Goal: Task Accomplishment & Management: Complete application form

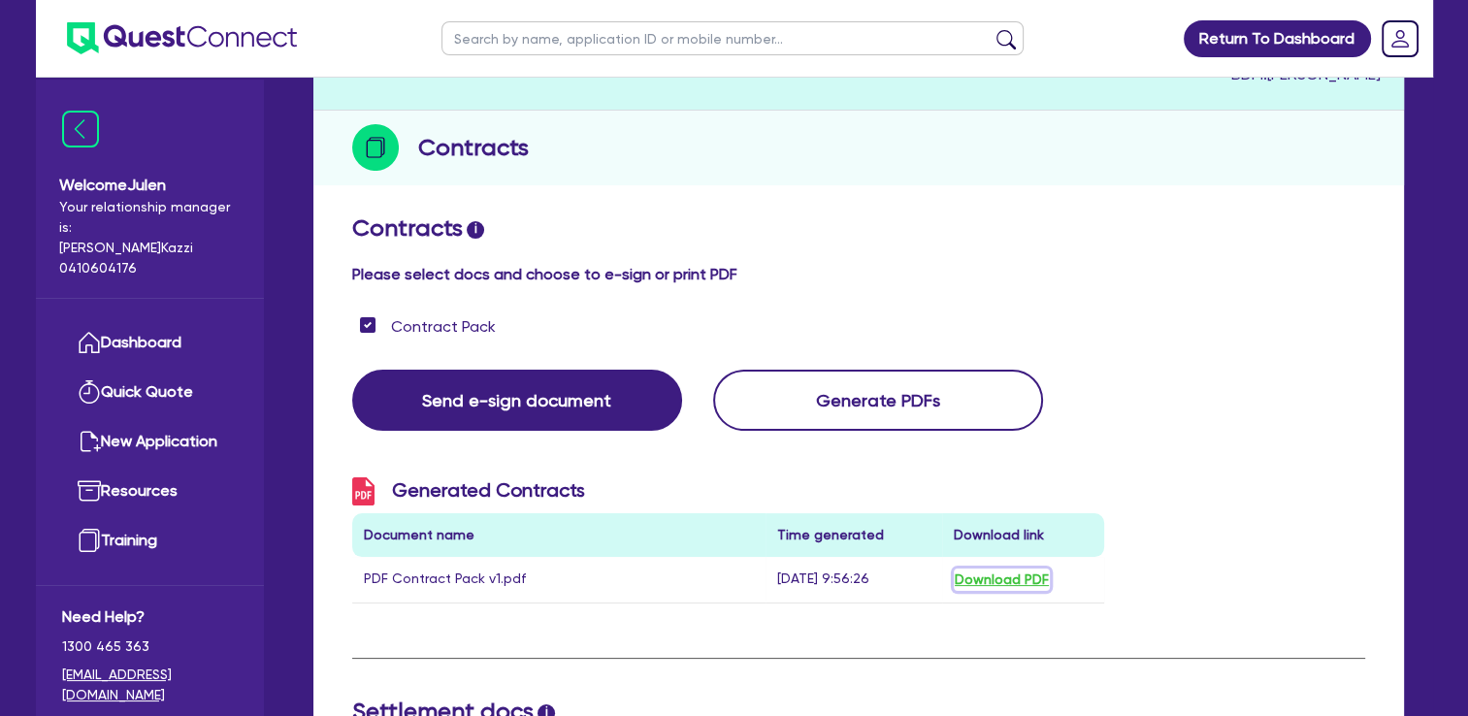
scroll to position [204, 0]
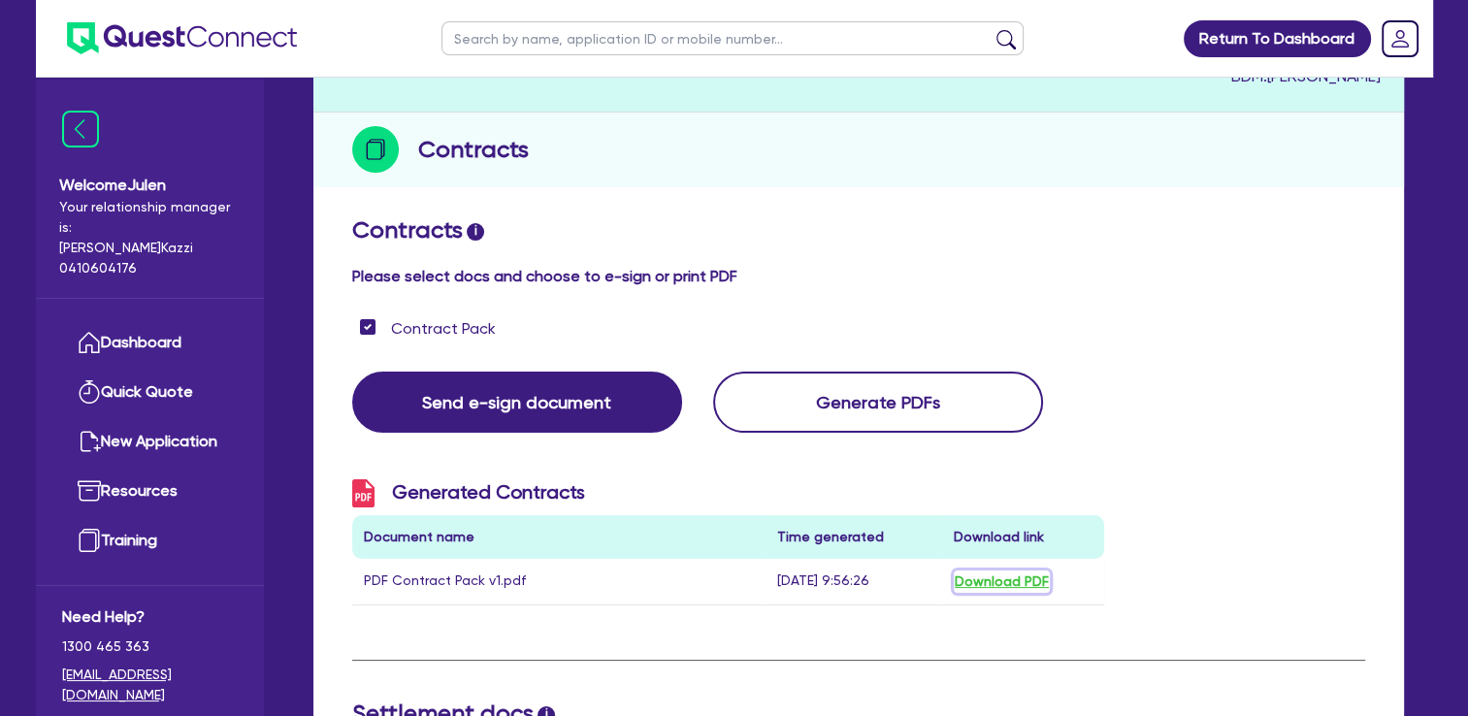
click at [1013, 584] on button "Download PDF" at bounding box center [1002, 582] width 96 height 22
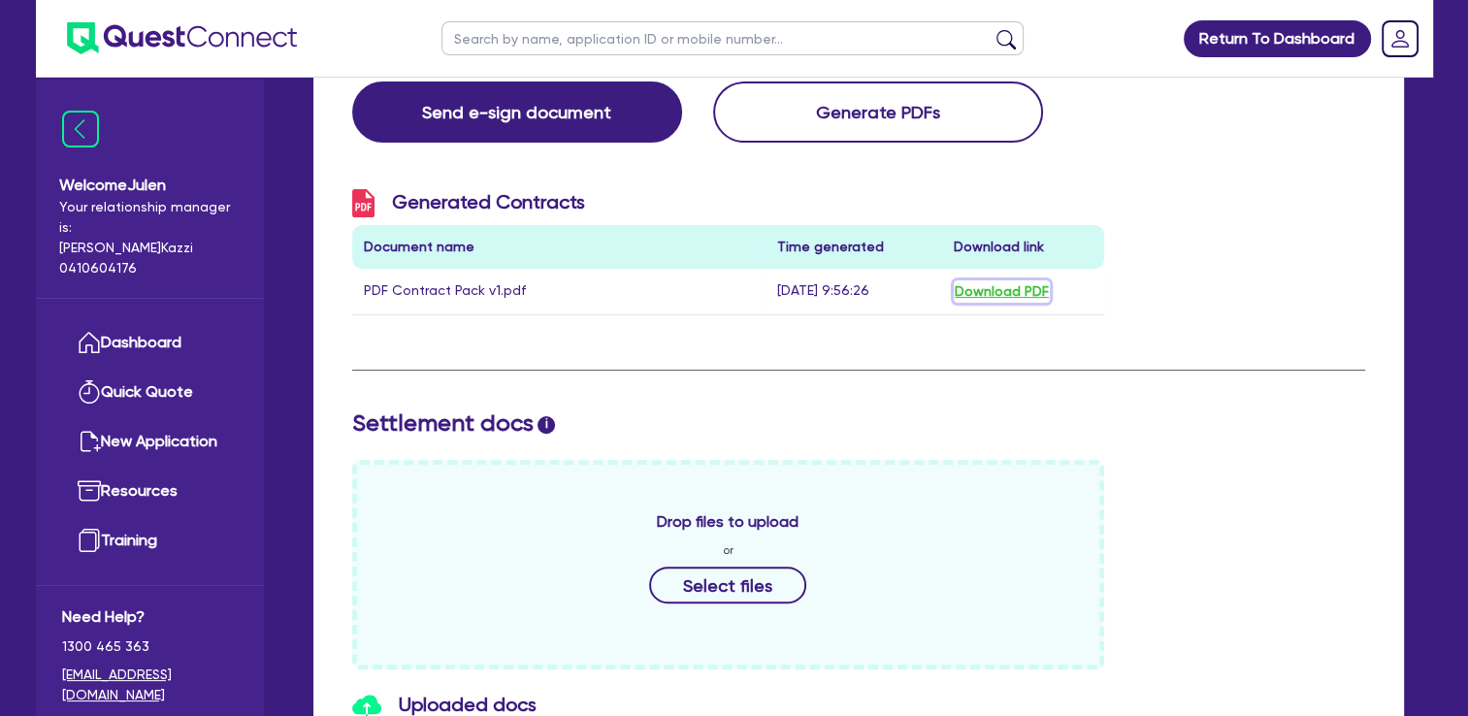
scroll to position [227, 0]
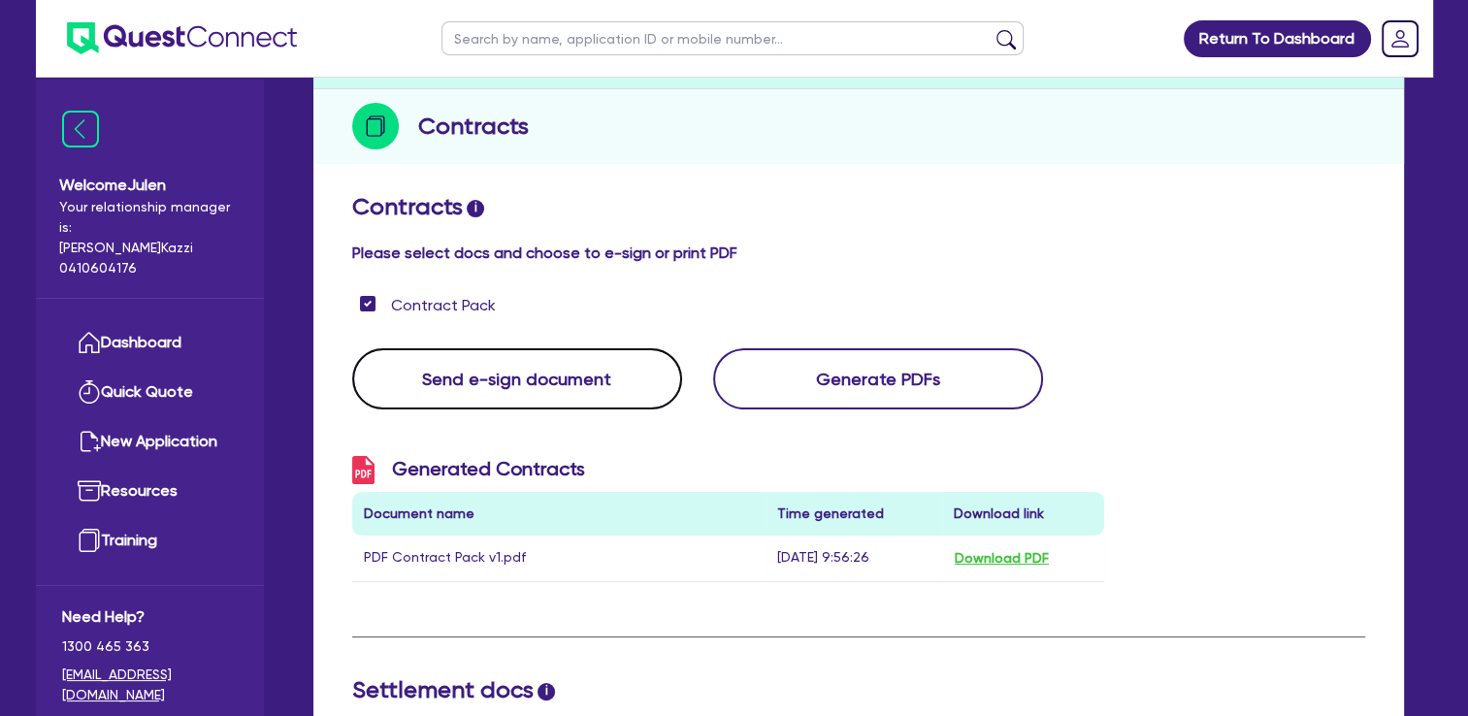
click at [624, 394] on button "Send e-sign document" at bounding box center [517, 378] width 330 height 61
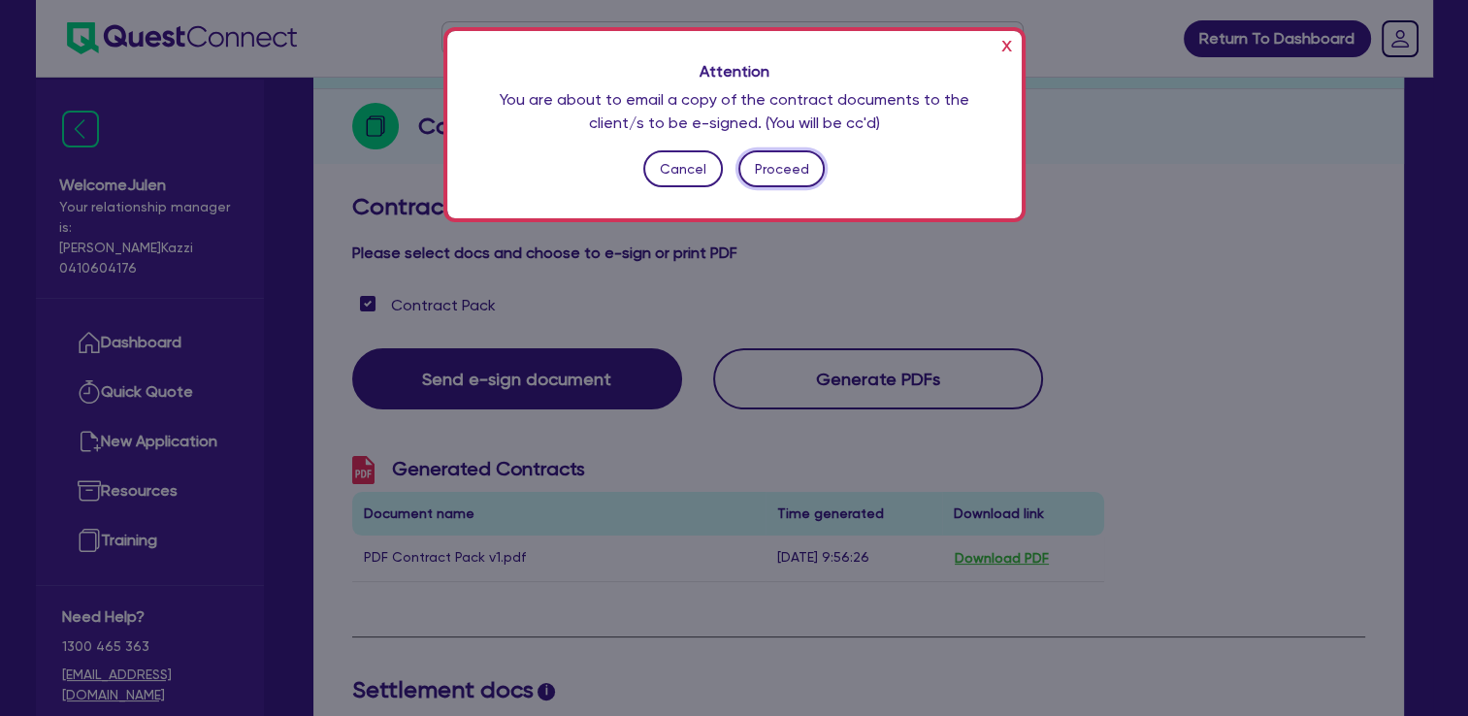
click at [796, 163] on button "Proceed" at bounding box center [781, 168] width 86 height 37
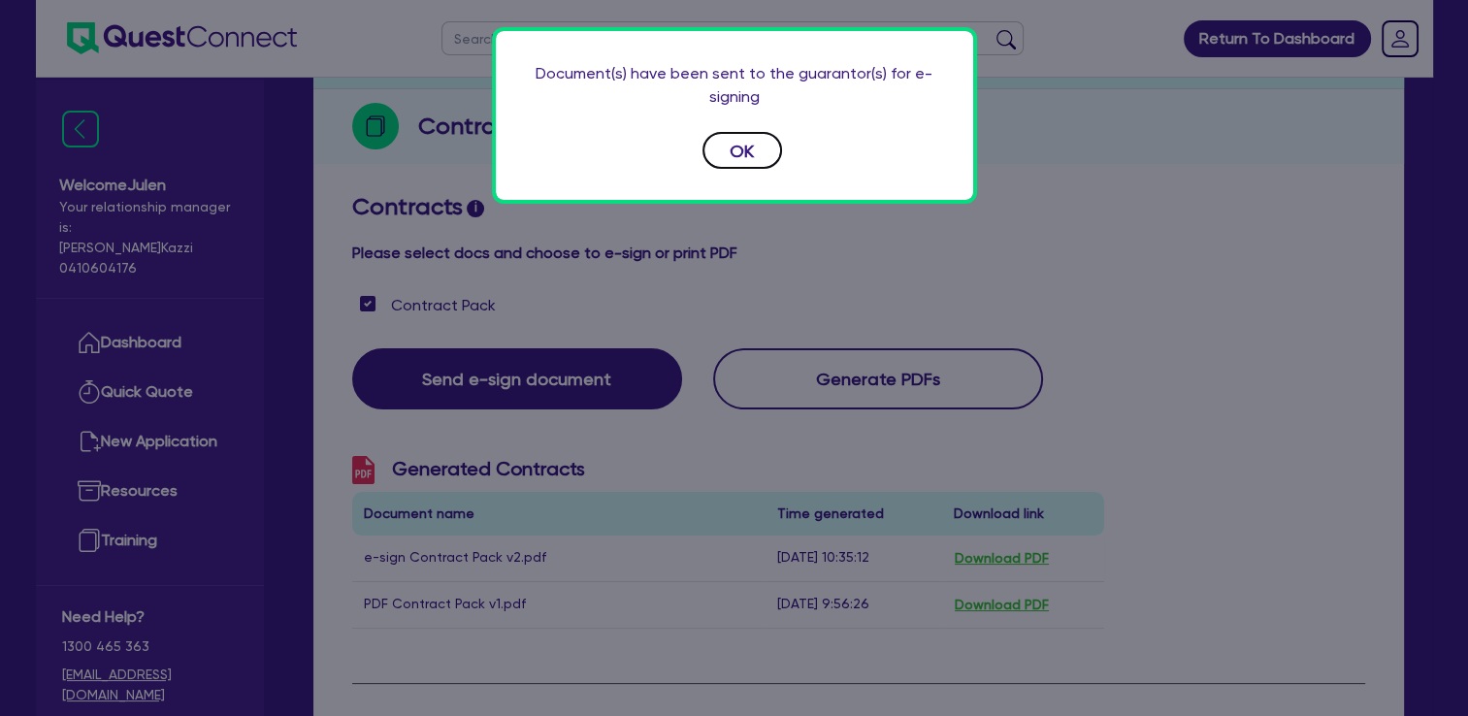
click at [761, 161] on button "OK" at bounding box center [743, 150] width 80 height 37
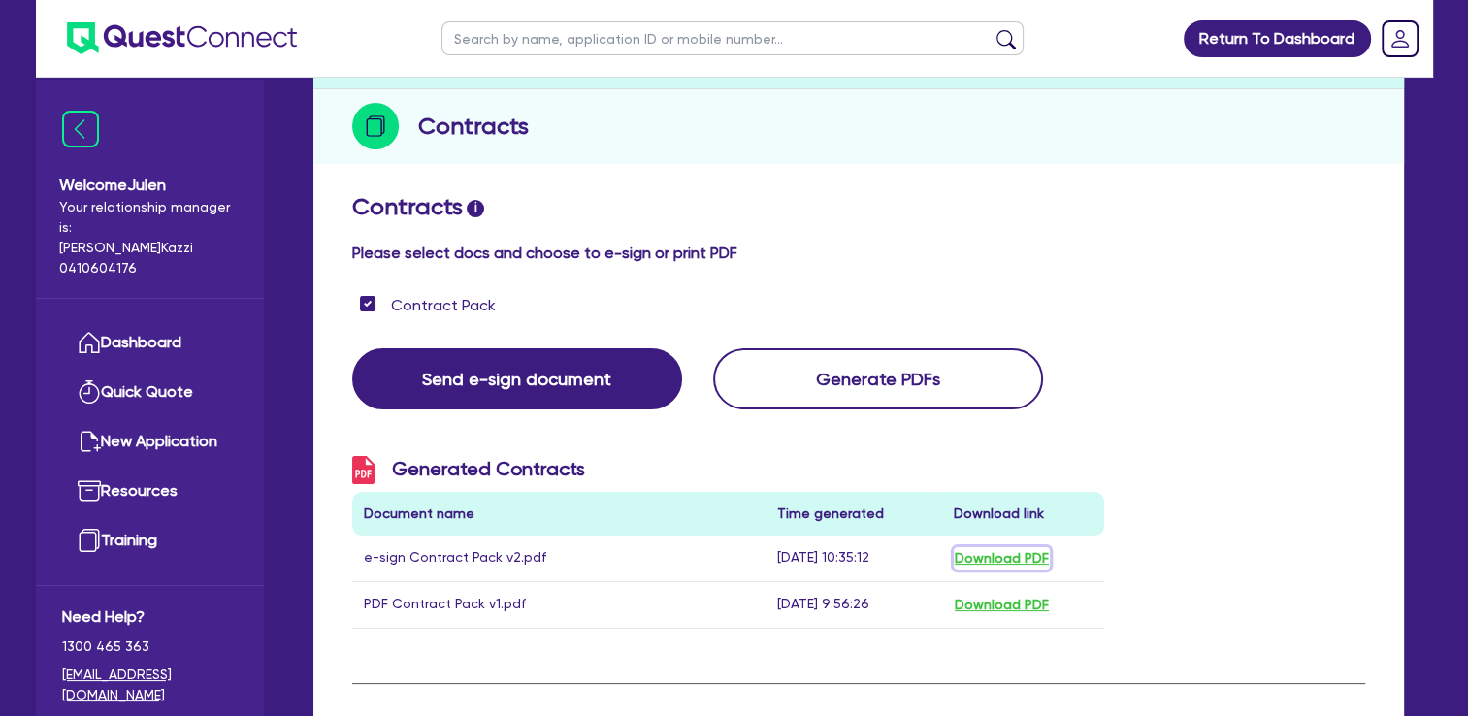
click at [1009, 560] on button "Download PDF" at bounding box center [1002, 558] width 96 height 22
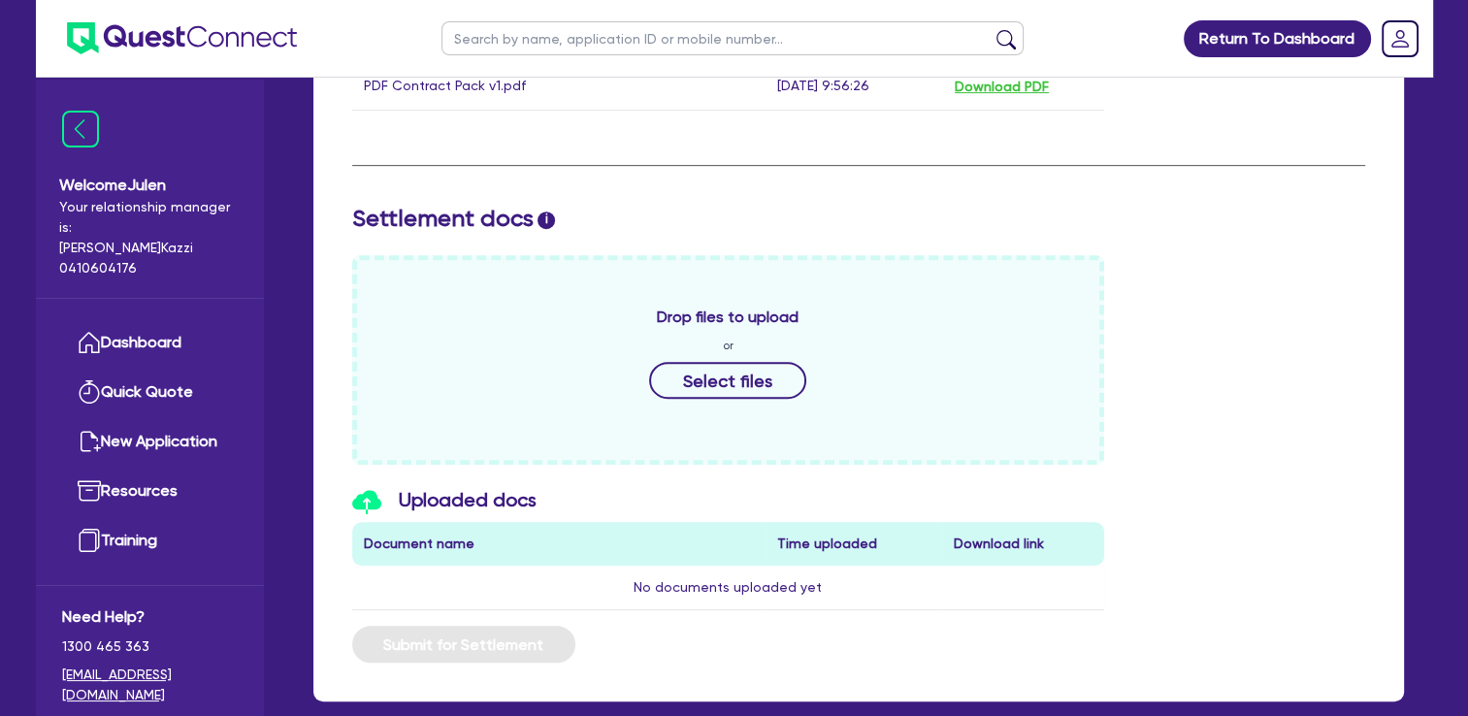
scroll to position [745, 0]
click at [1408, 37] on rect "Dropdown toggle" at bounding box center [1400, 38] width 35 height 35
click at [1170, 263] on div "Drop files to upload or Select files" at bounding box center [859, 360] width 1042 height 210
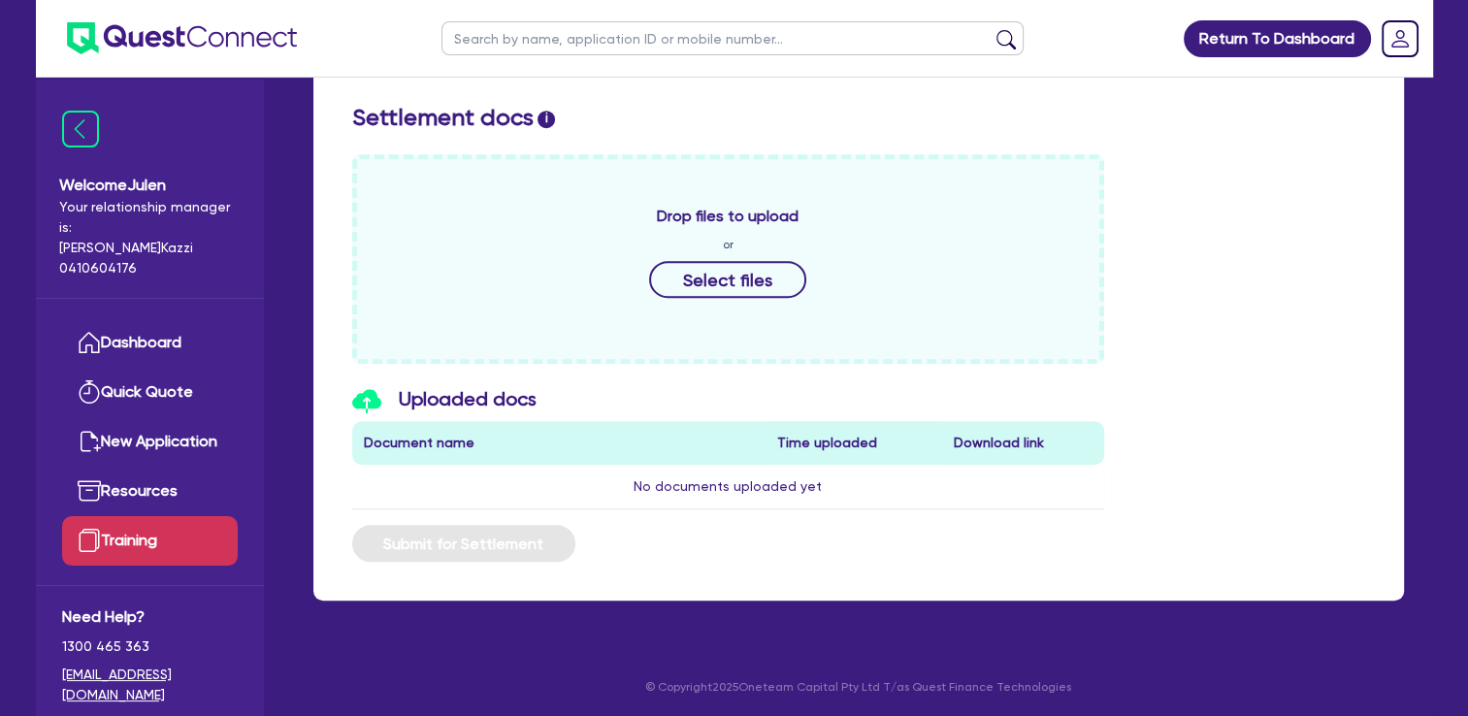
scroll to position [31, 0]
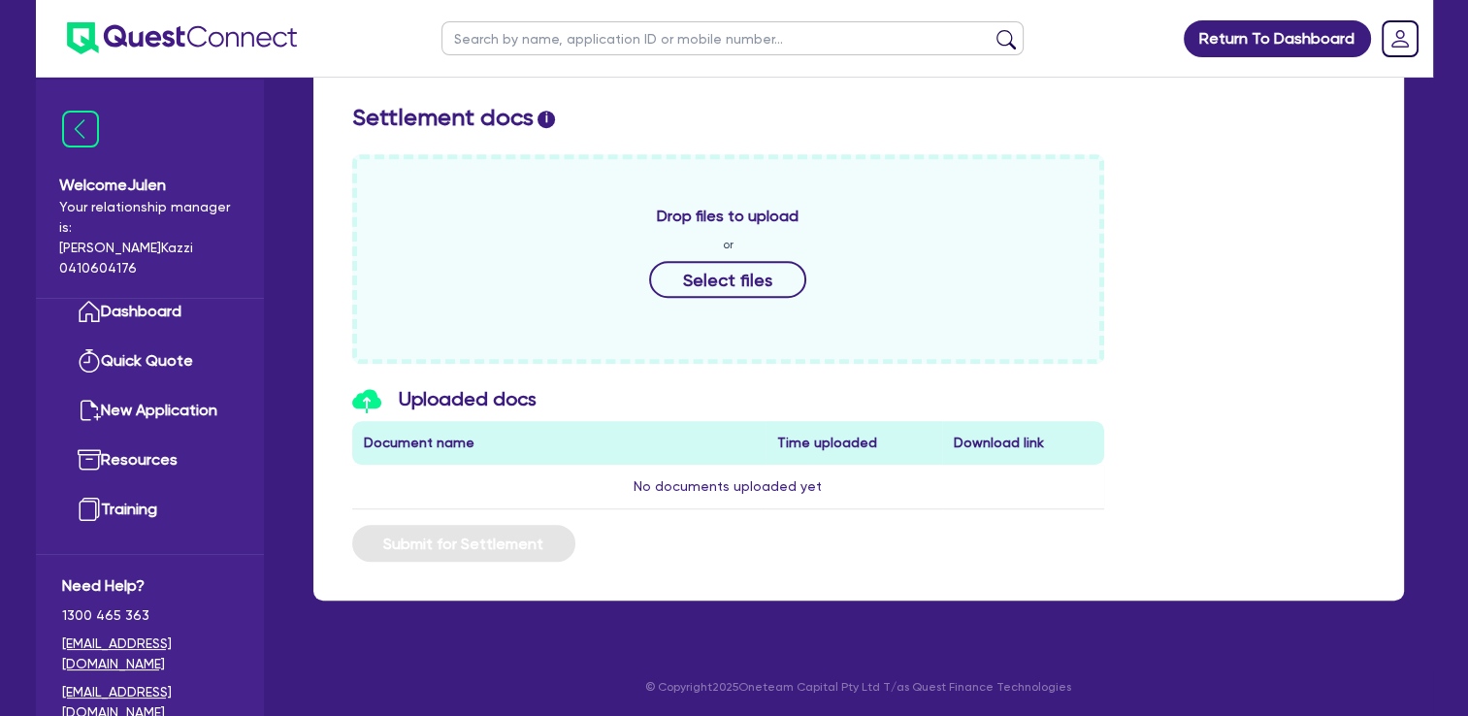
drag, startPoint x: 230, startPoint y: 686, endPoint x: 51, endPoint y: 674, distance: 178.9
click at [51, 674] on div "Need Help? 1300 465 363 [EMAIL_ADDRESS][DOMAIN_NAME] [EMAIL_ADDRESS][DOMAIN_NAM…" at bounding box center [150, 676] width 228 height 245
copy link "[EMAIL_ADDRESS][DOMAIN_NAME]"
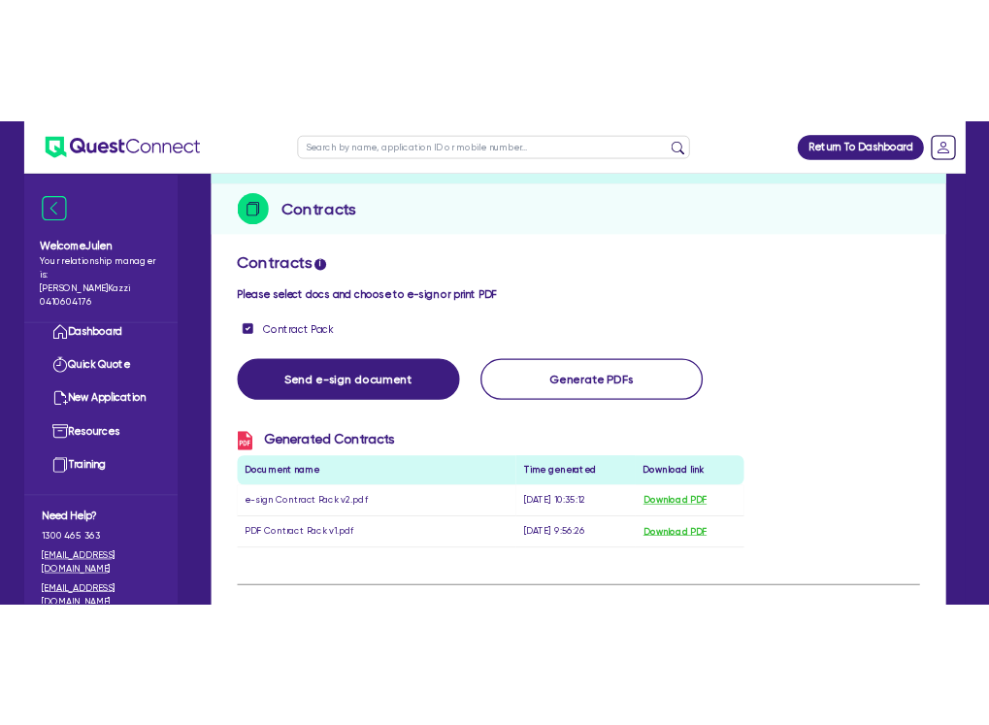
scroll to position [0, 0]
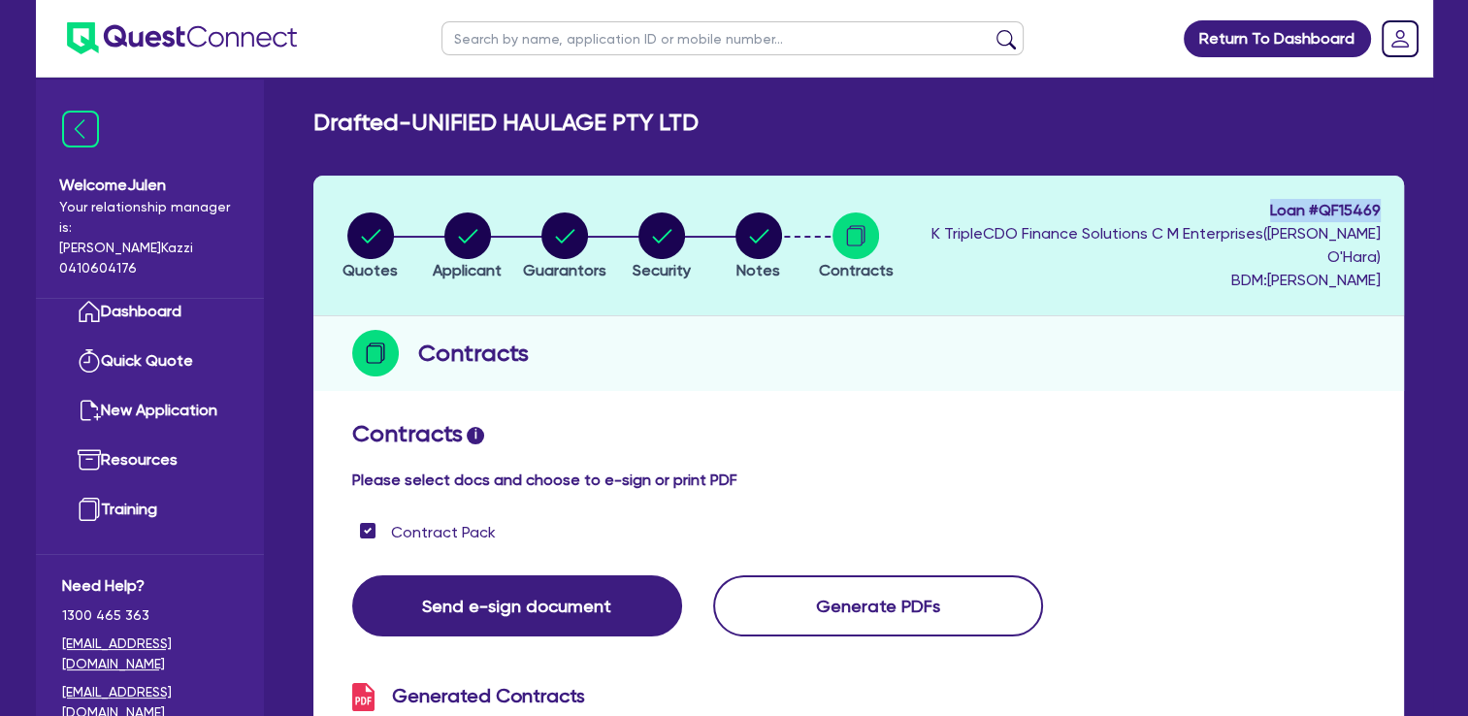
drag, startPoint x: 1263, startPoint y: 213, endPoint x: 1389, endPoint y: 209, distance: 125.3
click at [1389, 209] on header "Quotes Applicant [GEOGRAPHIC_DATA] Security Notes Contracts Loan # QF15469 K Tr…" at bounding box center [858, 246] width 1091 height 141
copy span "Loan # QF15469"
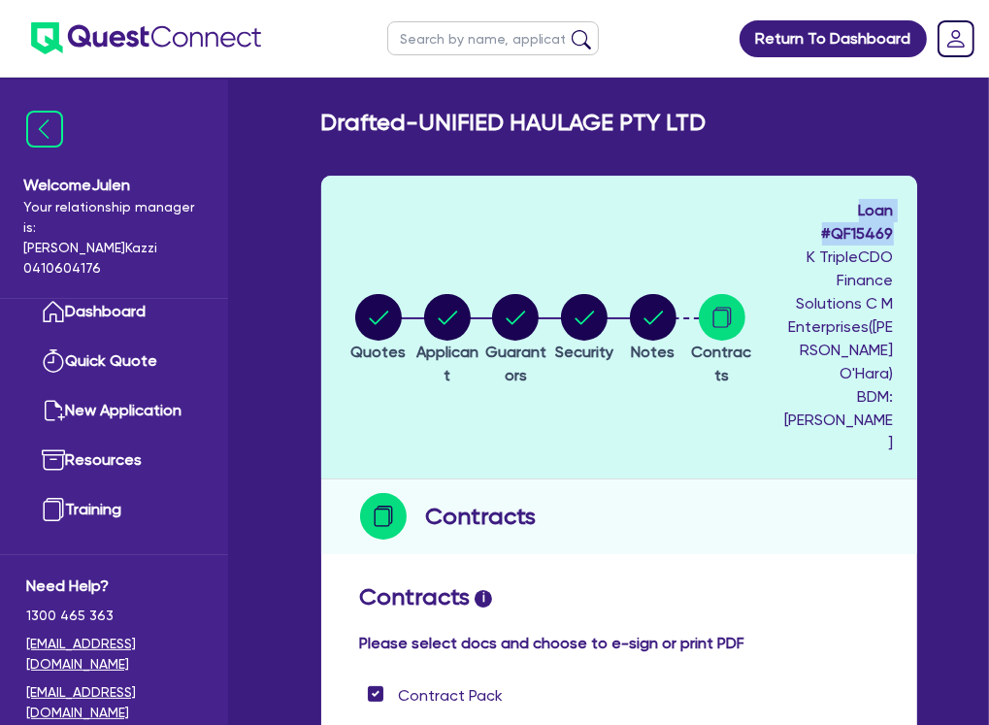
scroll to position [22, 0]
